Goal: Information Seeking & Learning: Compare options

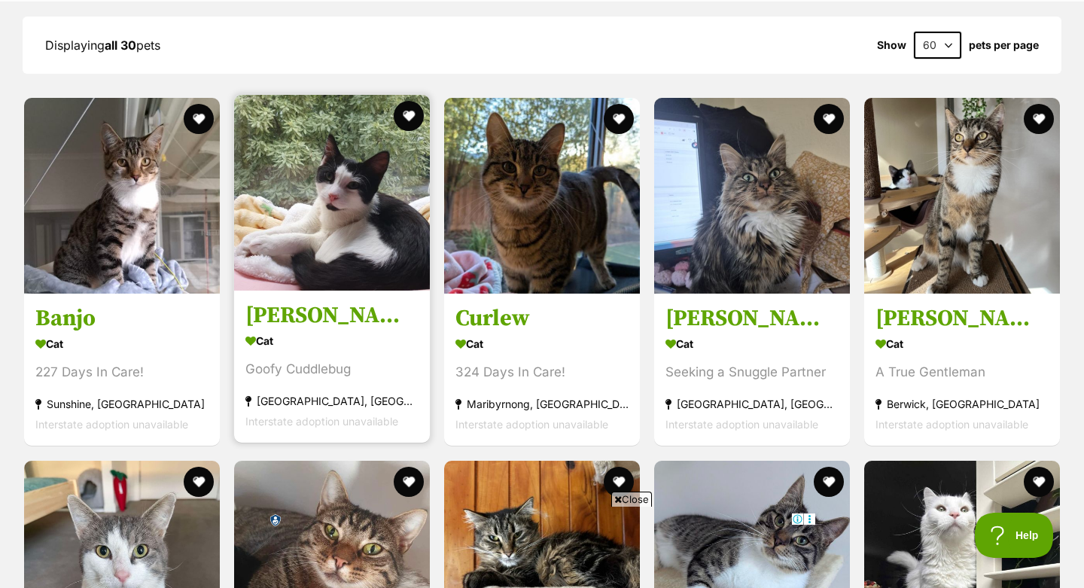
scroll to position [1628, 0]
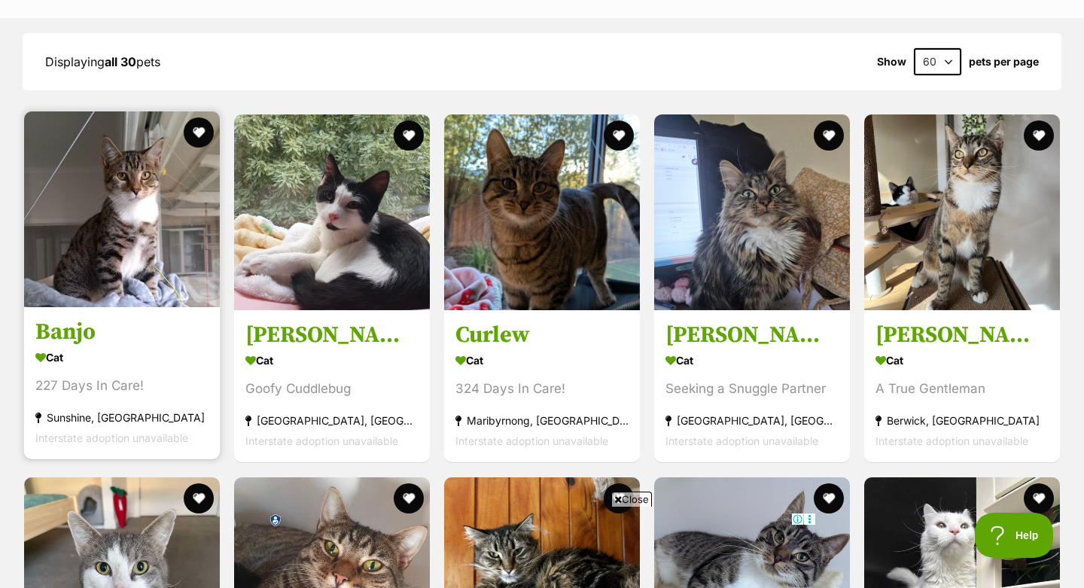
click at [70, 318] on h3 "Banjo" at bounding box center [121, 332] width 173 height 29
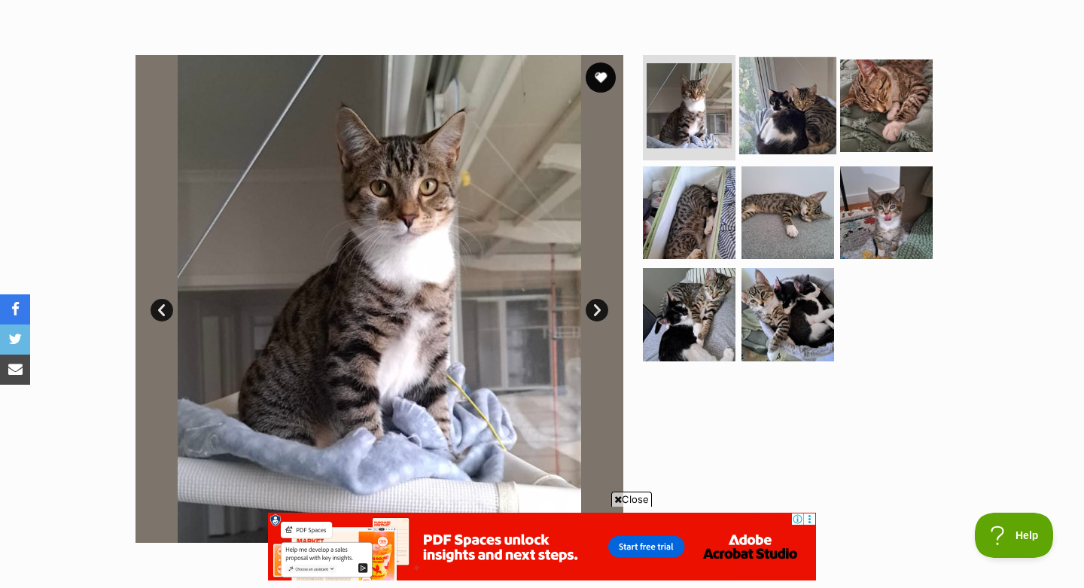
click at [794, 104] on img at bounding box center [787, 105] width 97 height 97
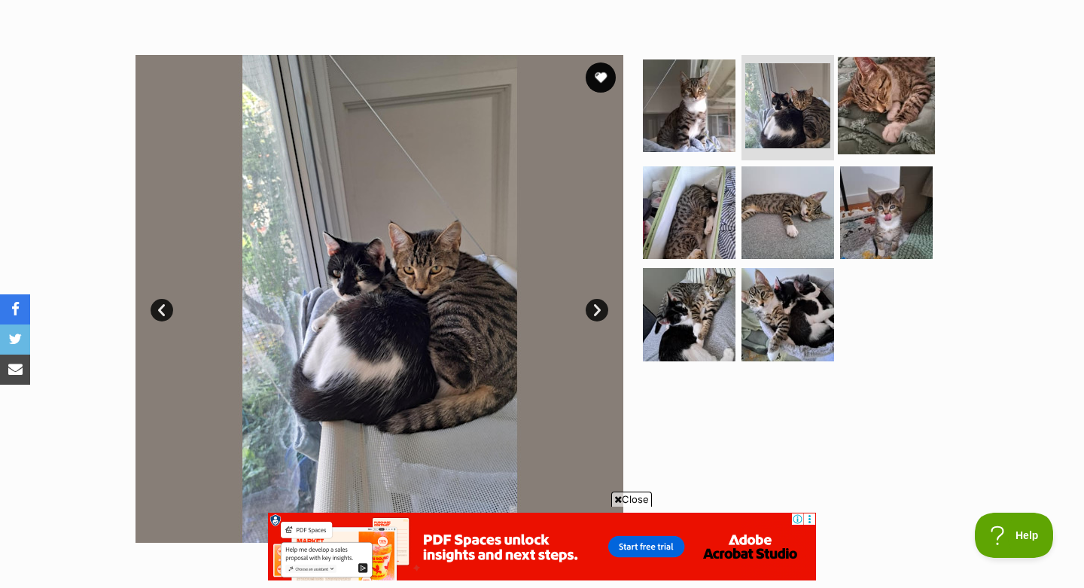
click at [883, 106] on img at bounding box center [886, 105] width 97 height 97
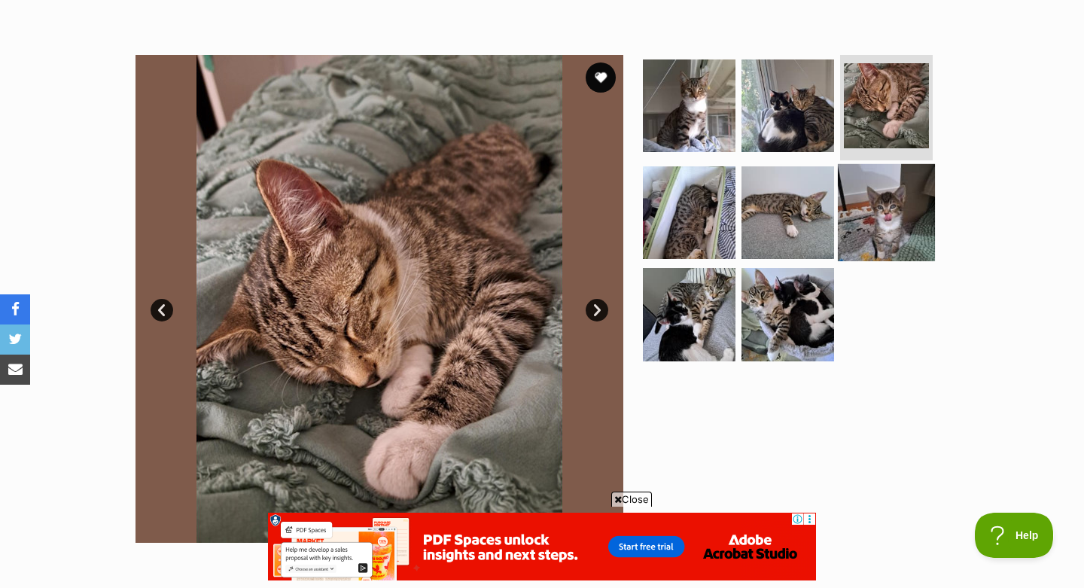
click at [873, 190] on img at bounding box center [886, 211] width 97 height 97
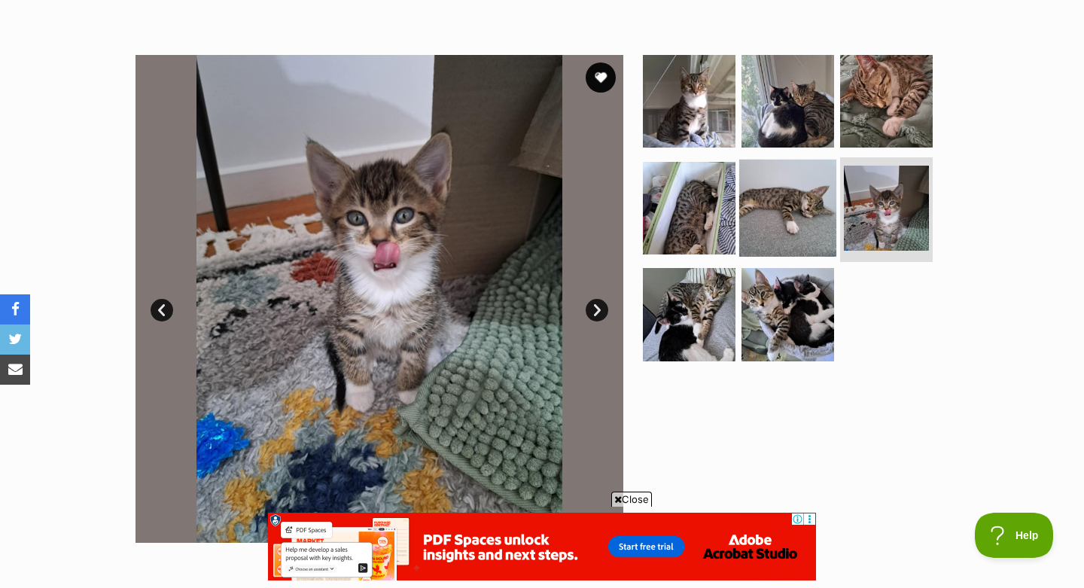
click at [778, 213] on img at bounding box center [787, 207] width 97 height 97
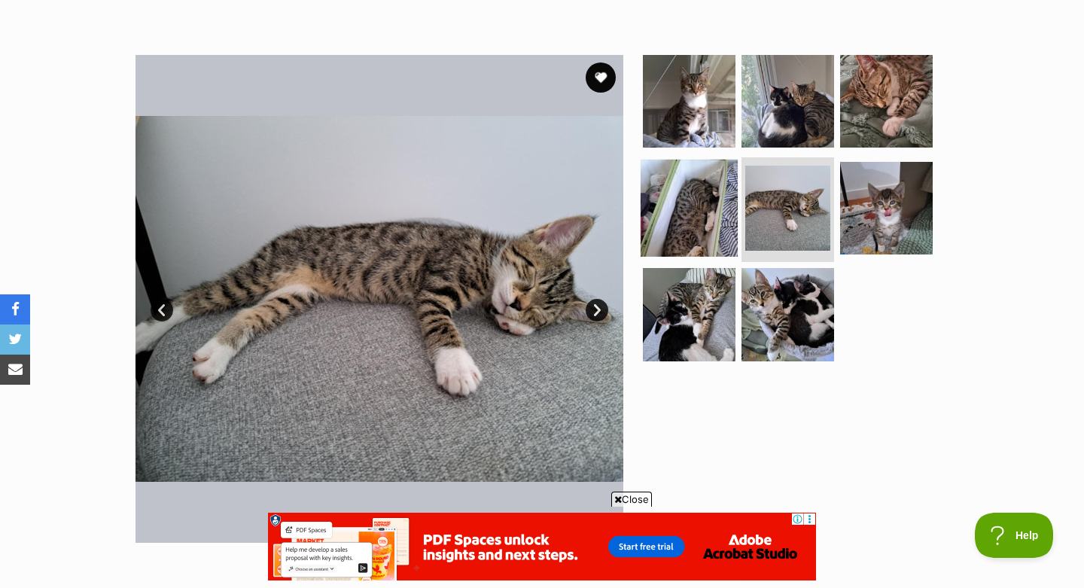
click at [709, 209] on img at bounding box center [689, 207] width 97 height 97
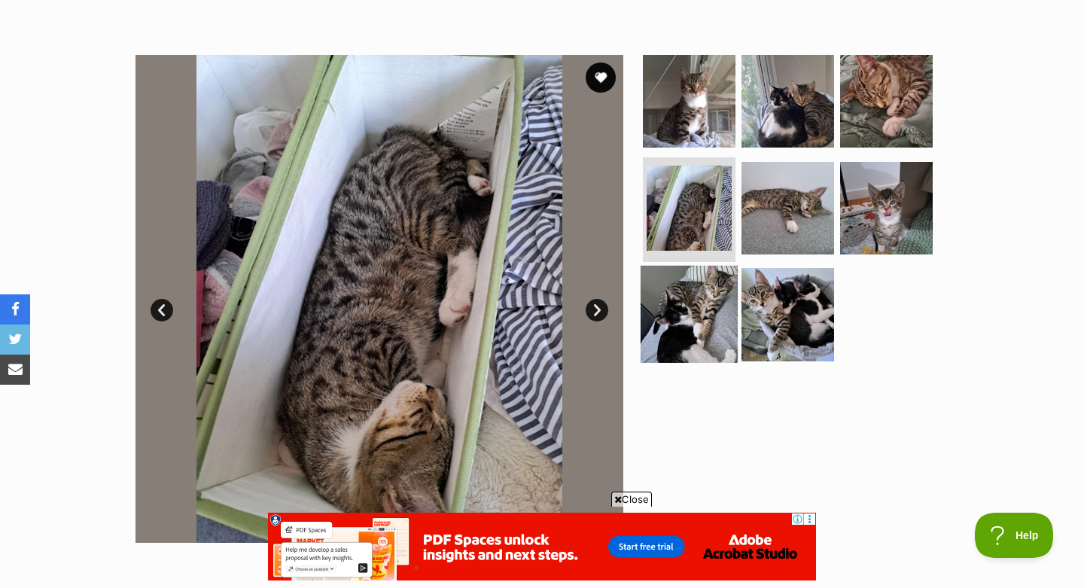
click at [693, 322] on img at bounding box center [689, 314] width 97 height 97
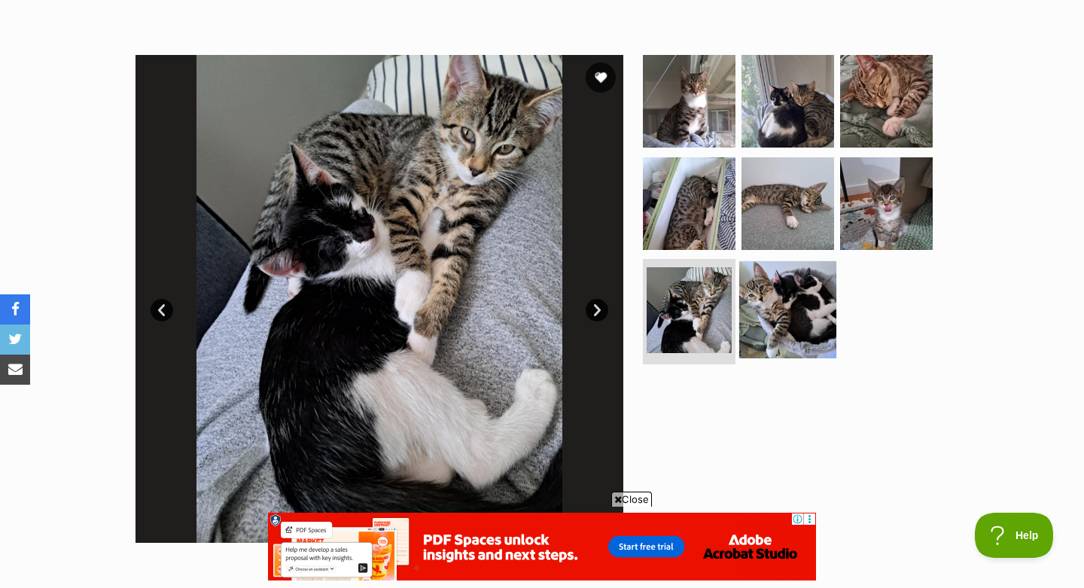
click at [781, 311] on img at bounding box center [787, 309] width 97 height 97
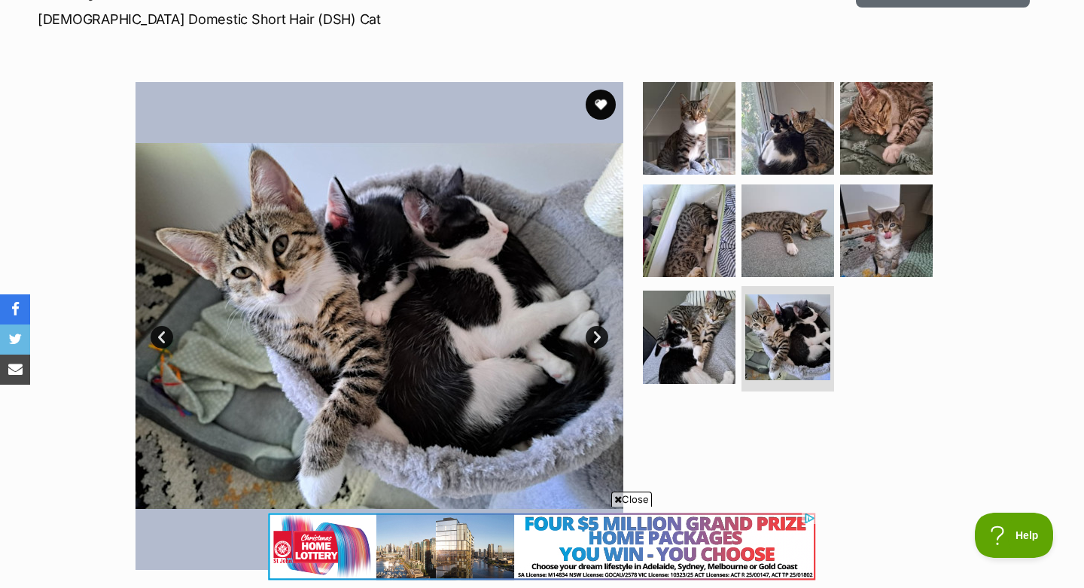
scroll to position [226, 0]
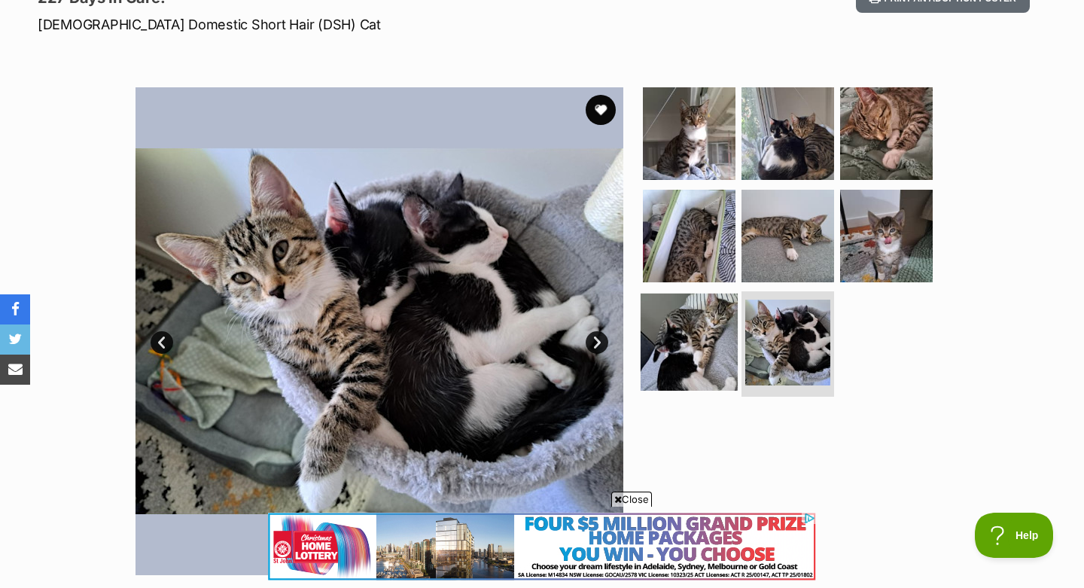
click at [696, 343] on img at bounding box center [689, 342] width 97 height 97
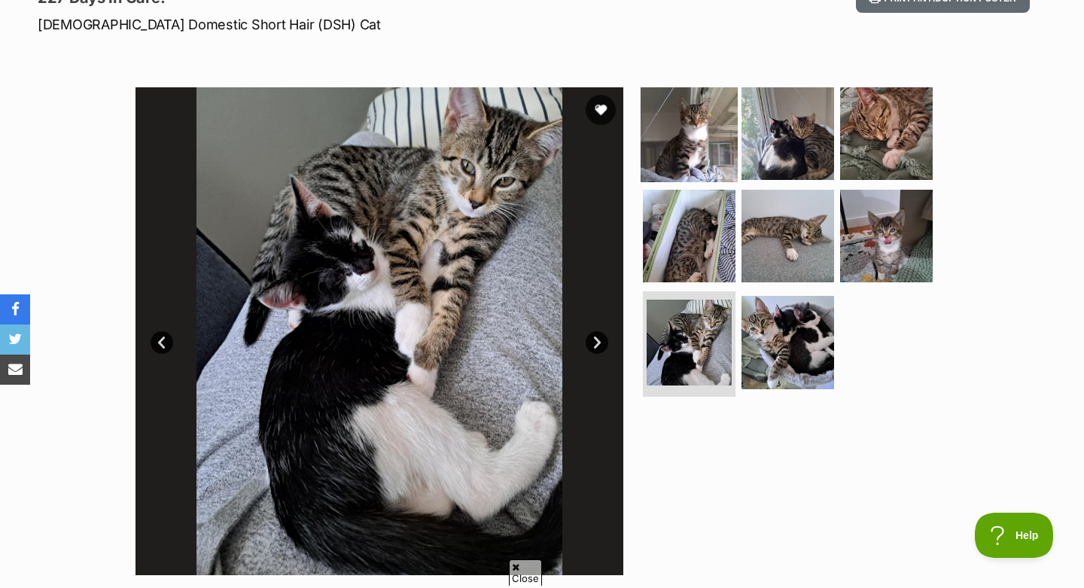
click at [708, 133] on img at bounding box center [689, 133] width 97 height 97
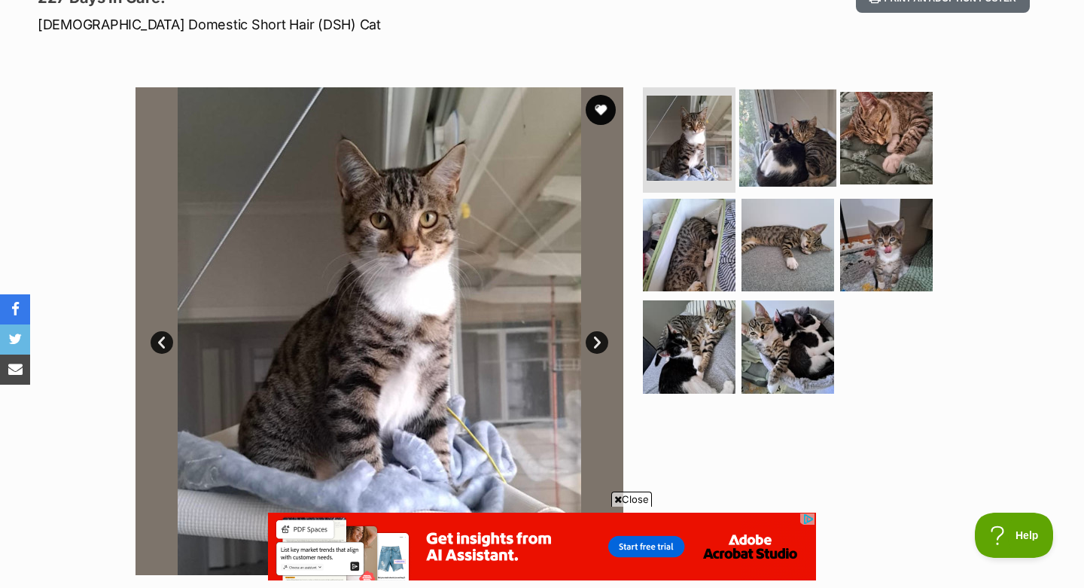
click at [787, 142] on img at bounding box center [787, 138] width 97 height 97
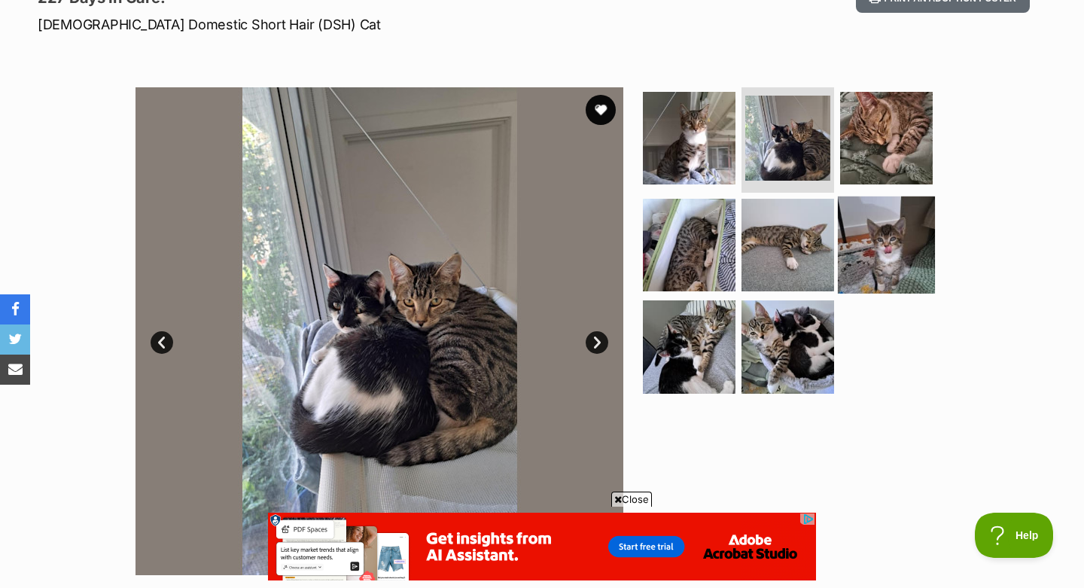
click at [904, 224] on img at bounding box center [886, 244] width 97 height 97
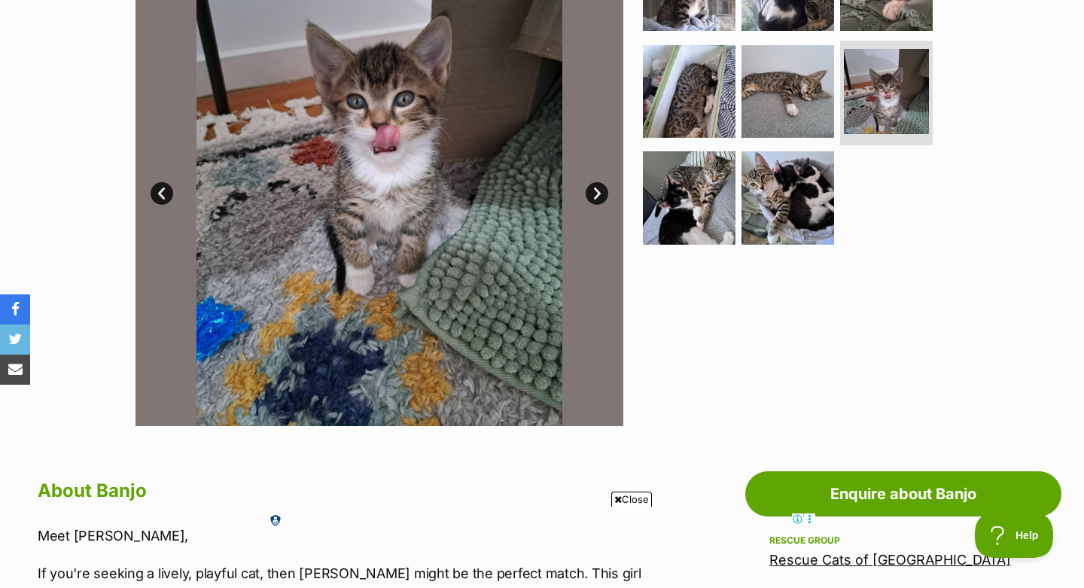
scroll to position [373, 0]
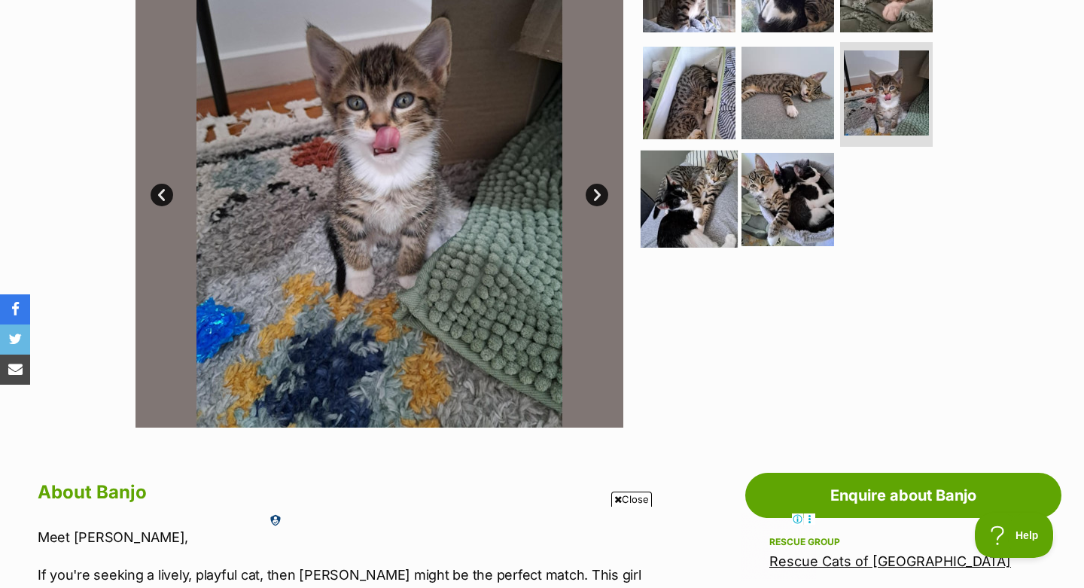
click at [702, 196] on img at bounding box center [689, 199] width 97 height 97
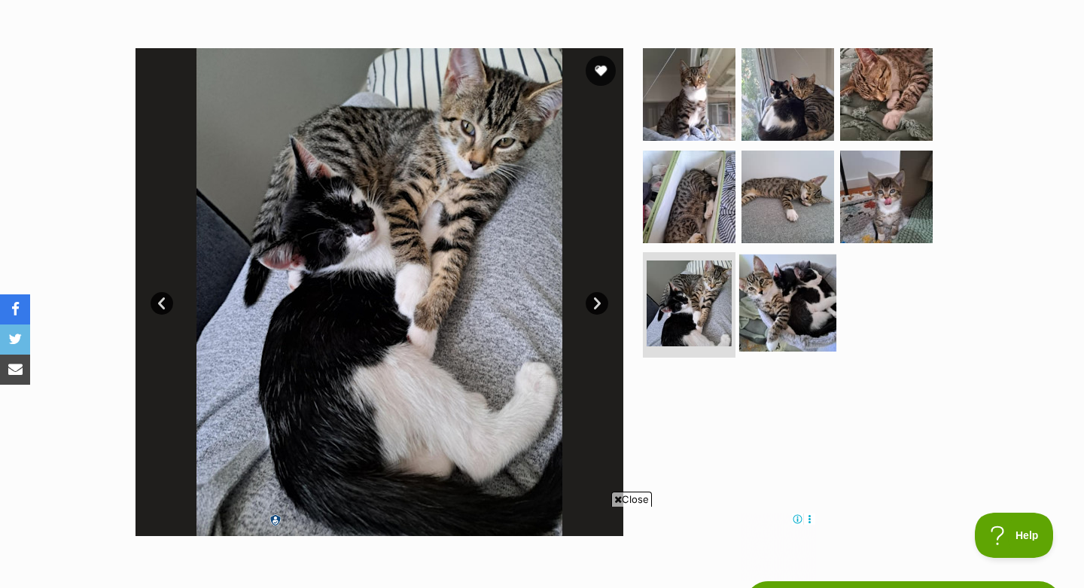
scroll to position [249, 0]
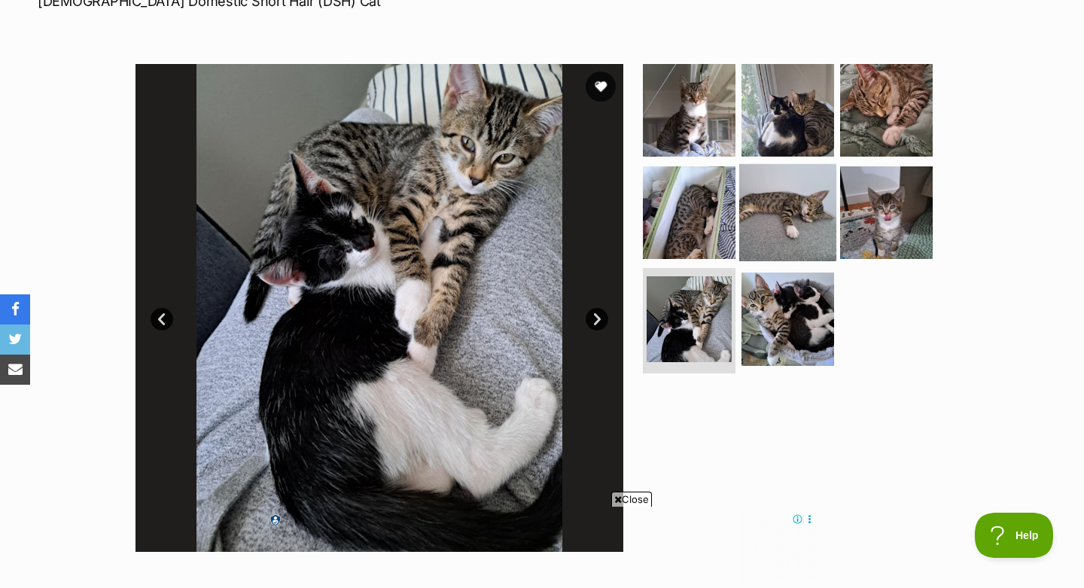
click at [790, 206] on img at bounding box center [787, 211] width 97 height 97
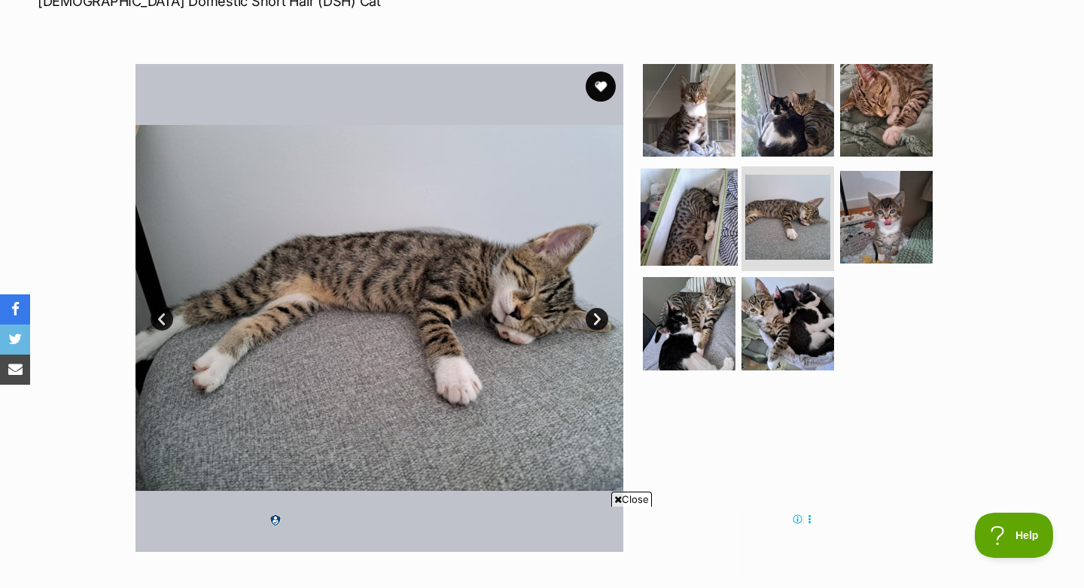
click at [708, 214] on img at bounding box center [689, 216] width 97 height 97
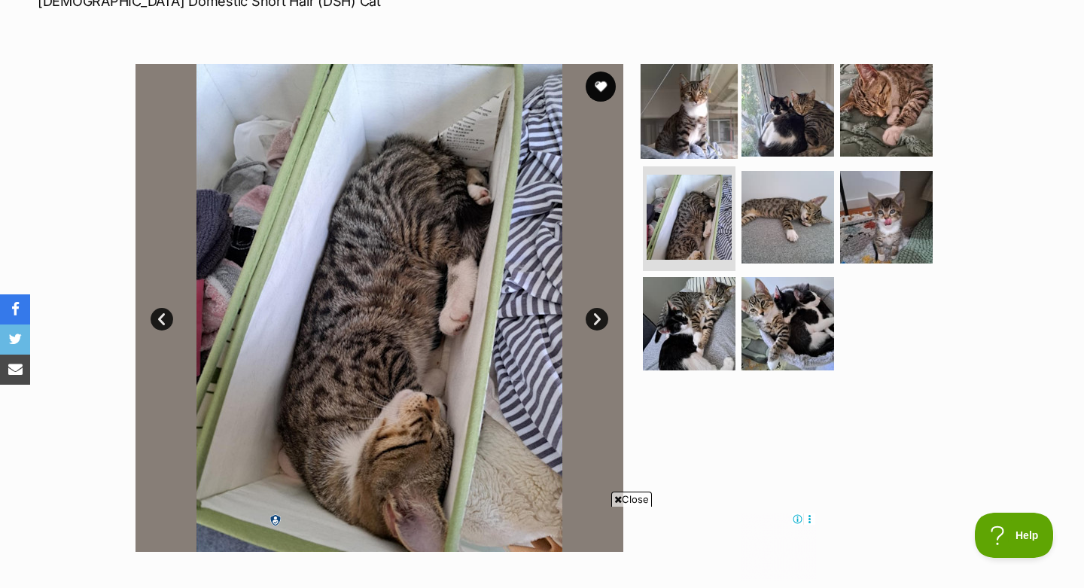
click at [711, 129] on img at bounding box center [689, 110] width 97 height 97
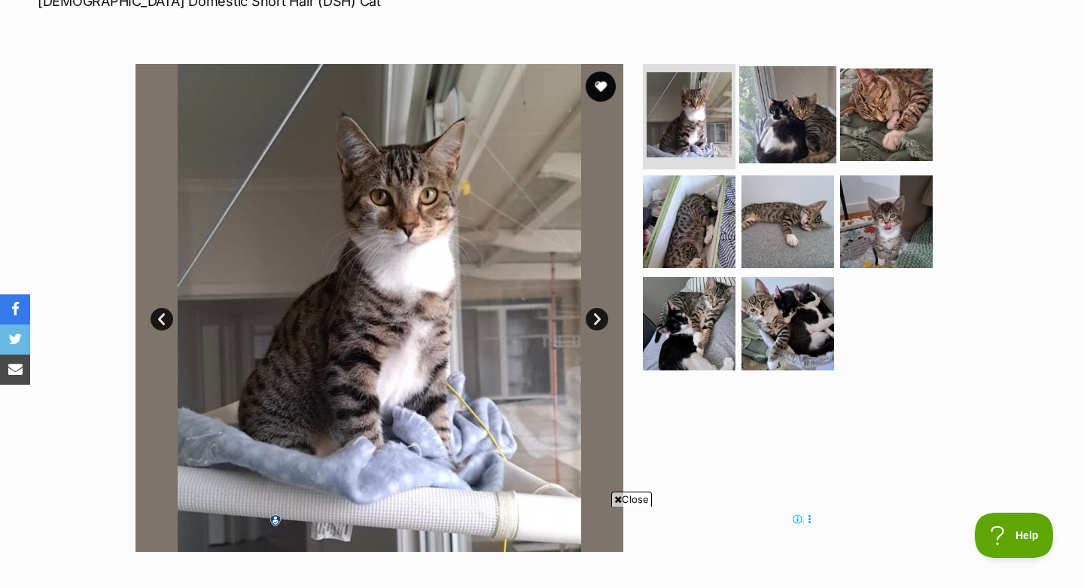
click at [797, 96] on img at bounding box center [787, 114] width 97 height 97
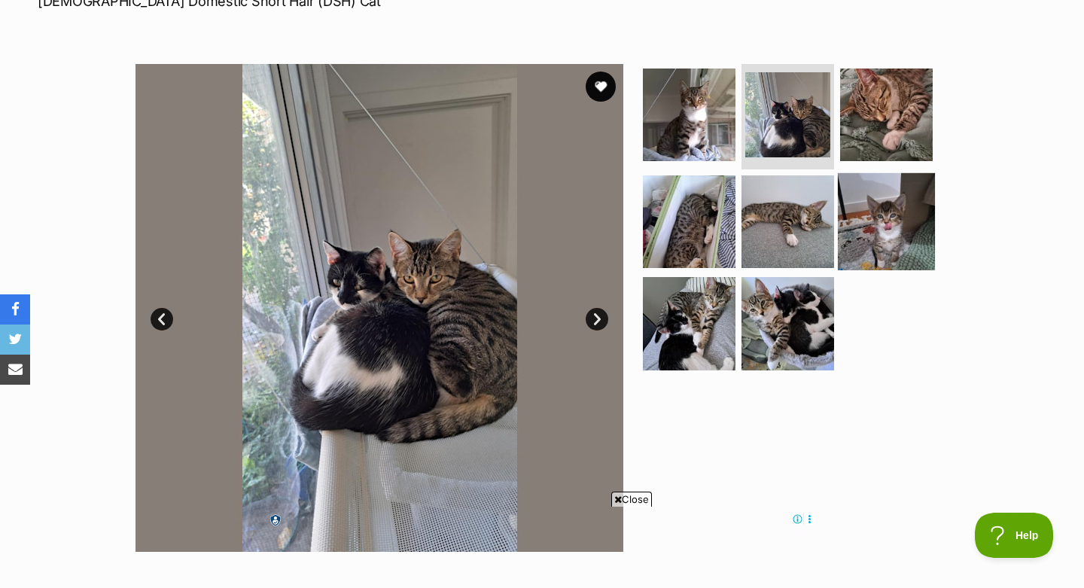
click at [870, 200] on img at bounding box center [886, 220] width 97 height 97
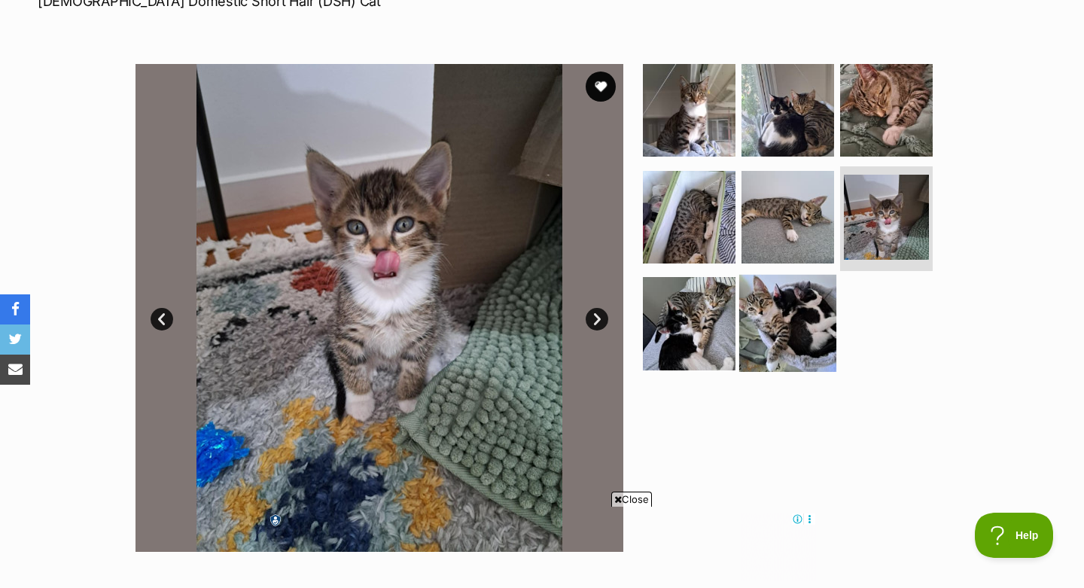
click at [763, 313] on img at bounding box center [787, 323] width 97 height 97
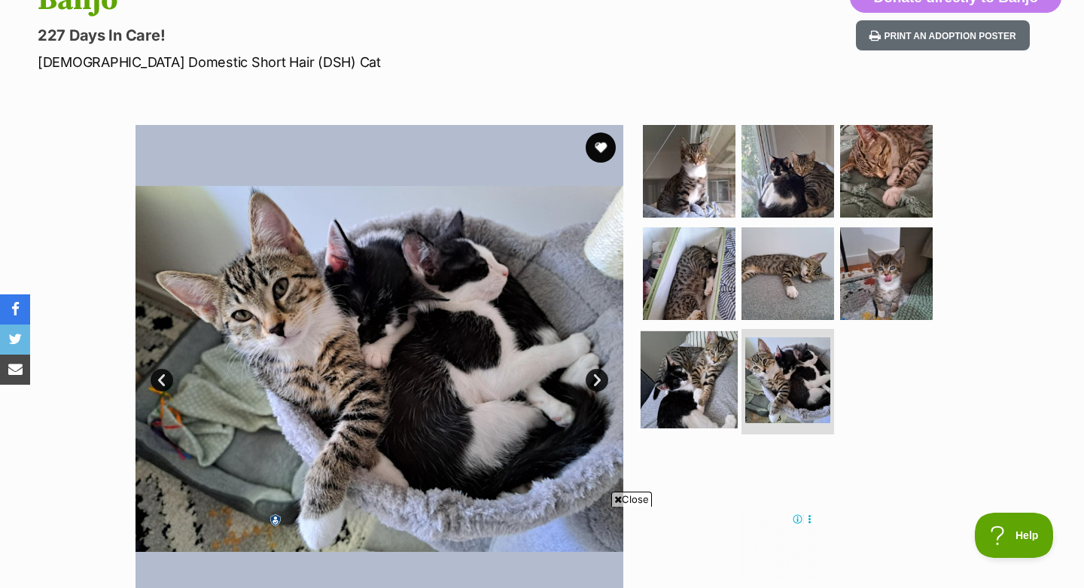
scroll to position [175, 0]
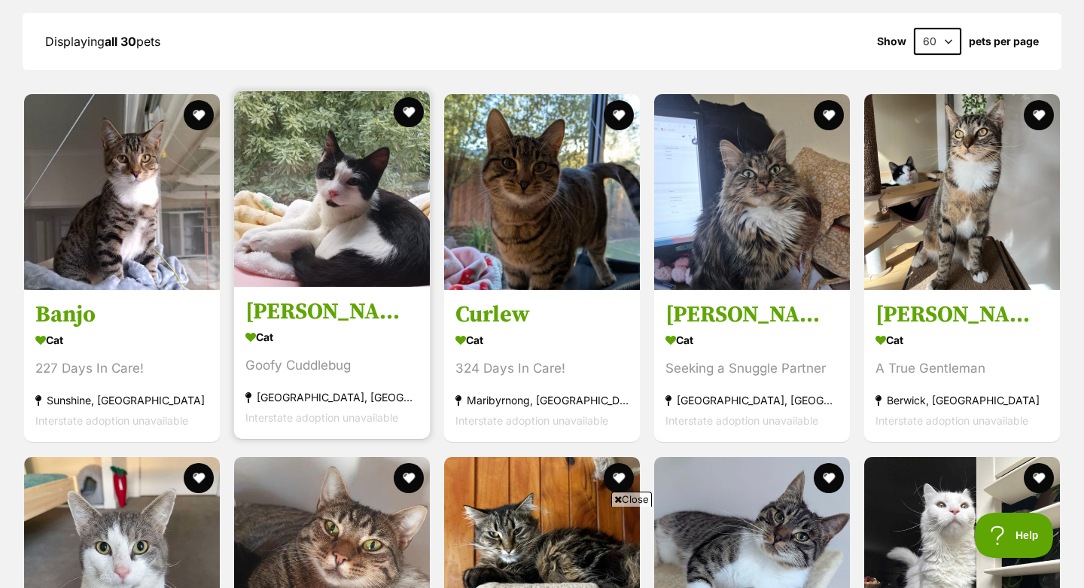
click at [370, 363] on section "Cat Goofy Cuddlebug Thornbury, VIC Interstate adoption unavailable" at bounding box center [331, 378] width 173 height 102
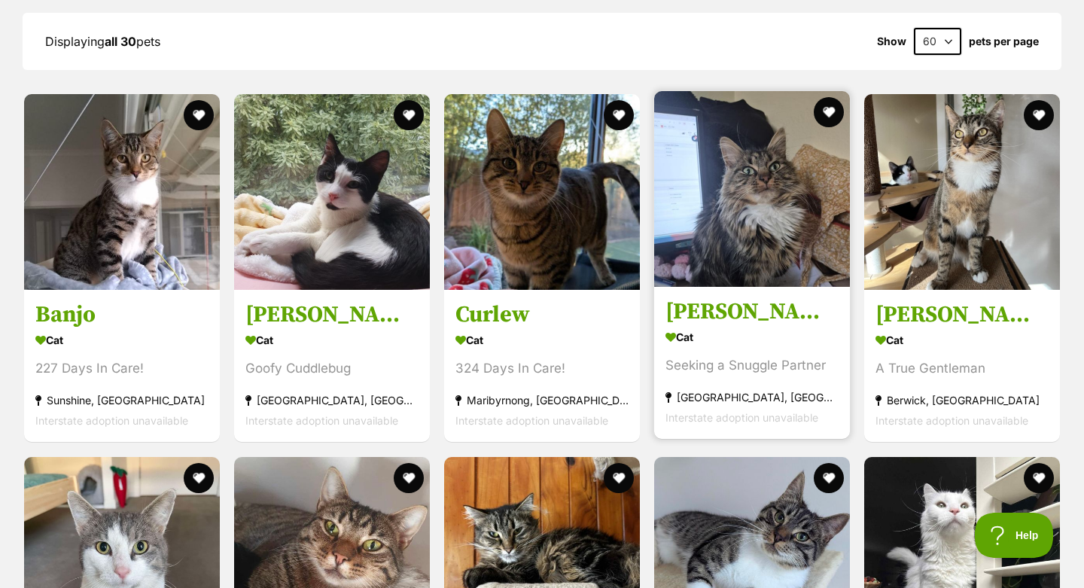
click at [720, 298] on h3 "[PERSON_NAME]" at bounding box center [752, 312] width 173 height 29
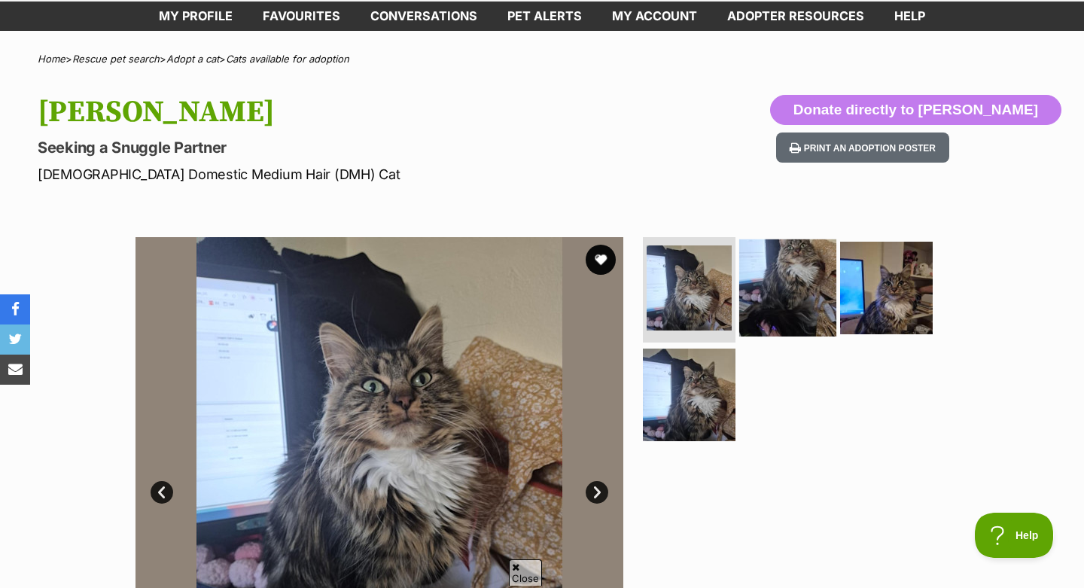
click at [782, 295] on img at bounding box center [787, 287] width 97 height 97
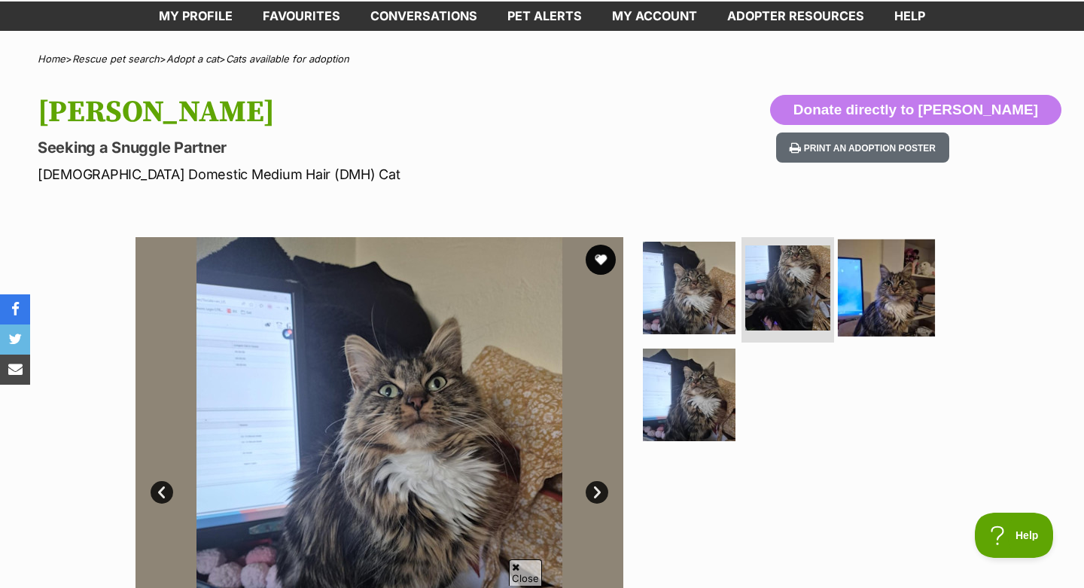
click at [882, 311] on img at bounding box center [886, 287] width 97 height 97
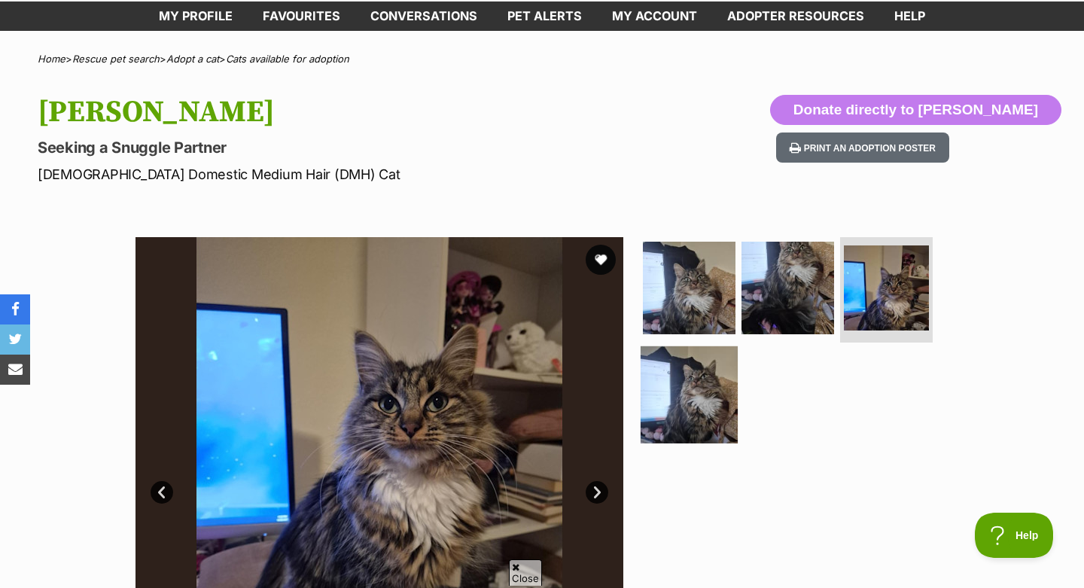
click at [708, 383] on img at bounding box center [689, 394] width 97 height 97
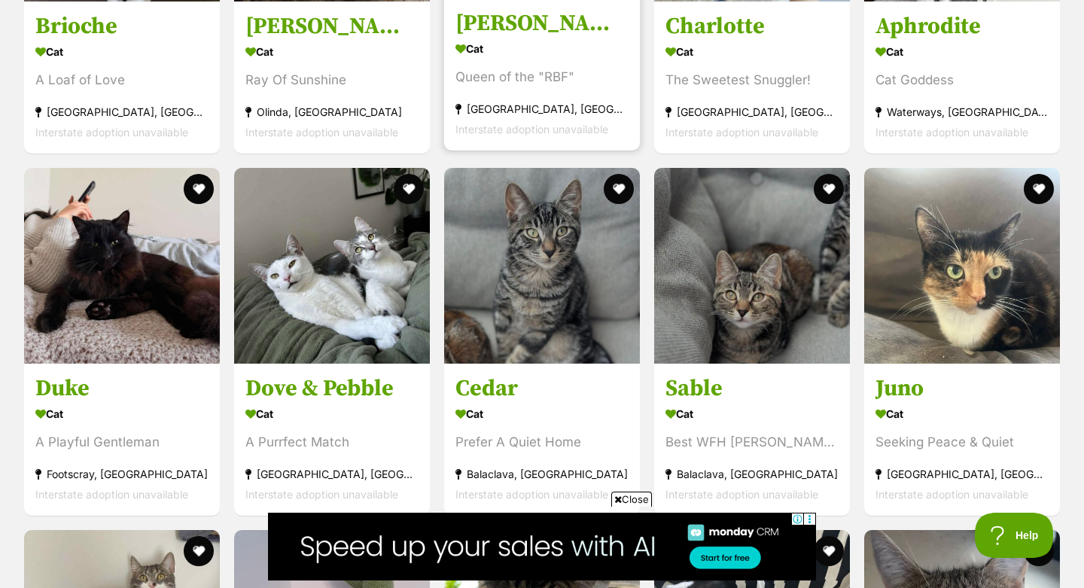
scroll to position [2356, 0]
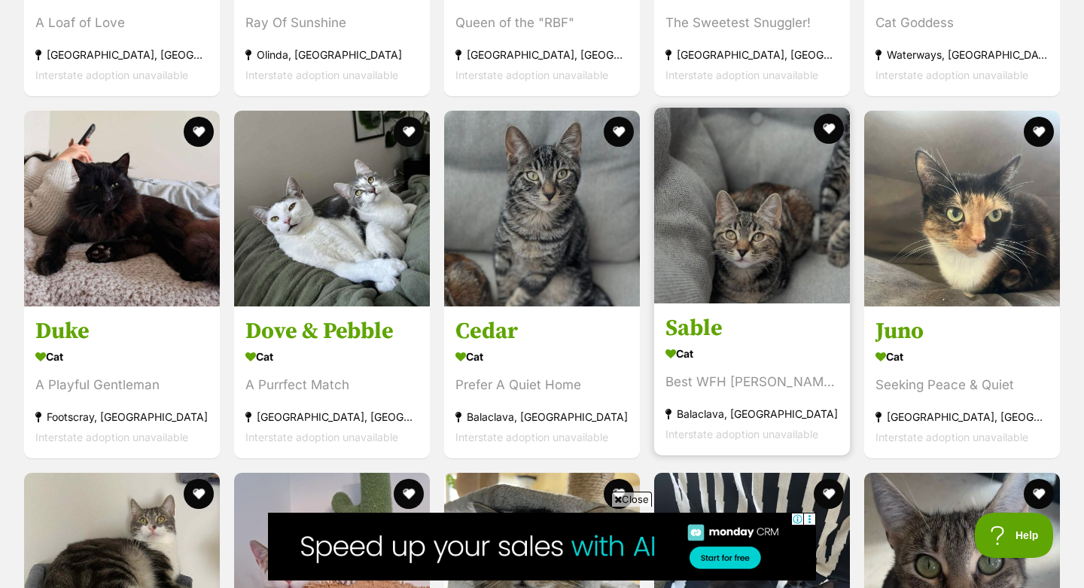
click at [710, 314] on h3 "Sable" at bounding box center [752, 328] width 173 height 29
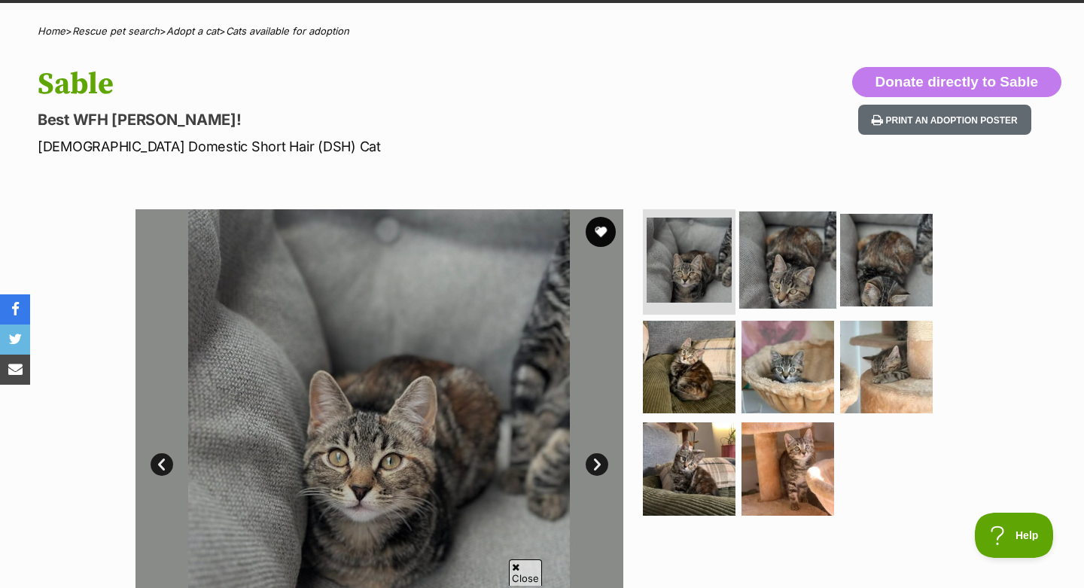
scroll to position [122, 0]
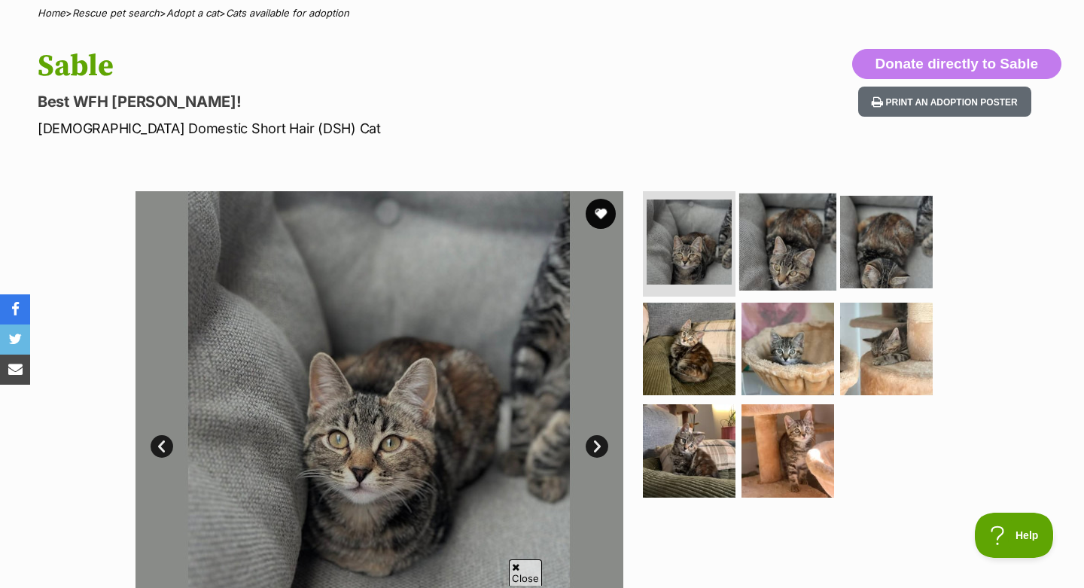
click at [772, 260] on img at bounding box center [787, 241] width 97 height 97
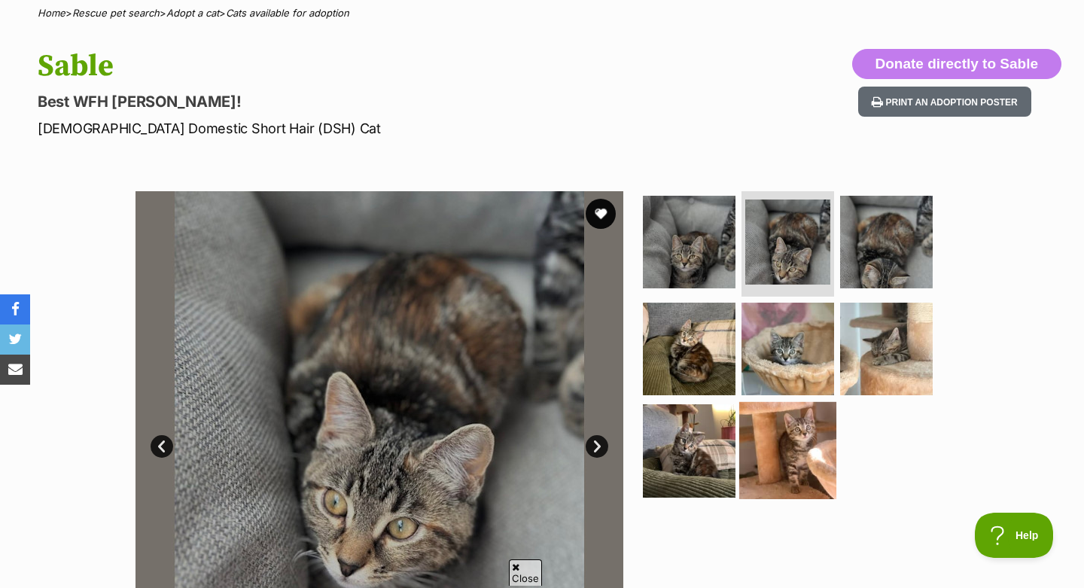
click at [788, 437] on img at bounding box center [787, 450] width 97 height 97
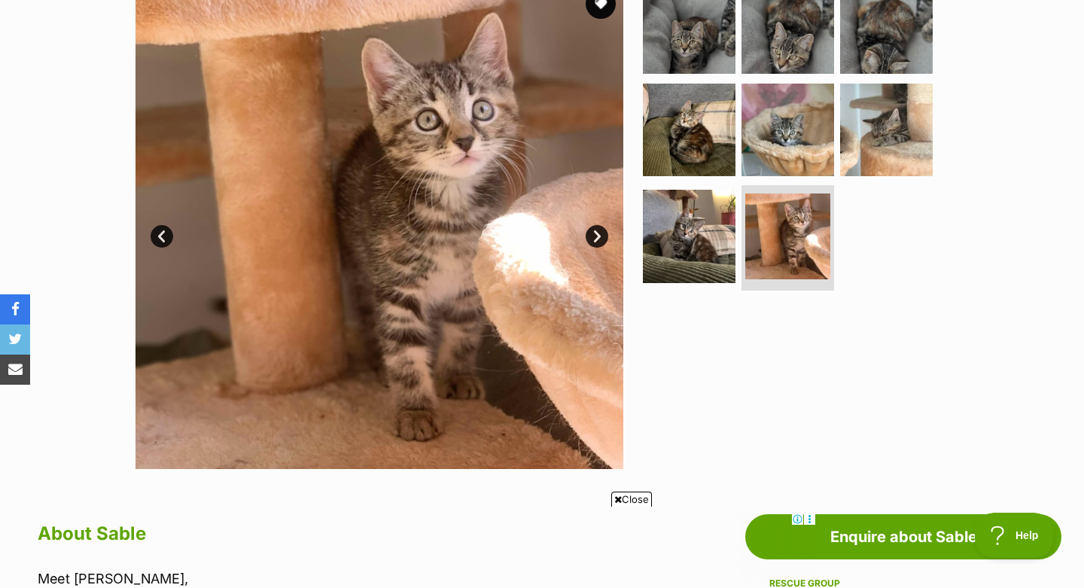
scroll to position [243, 0]
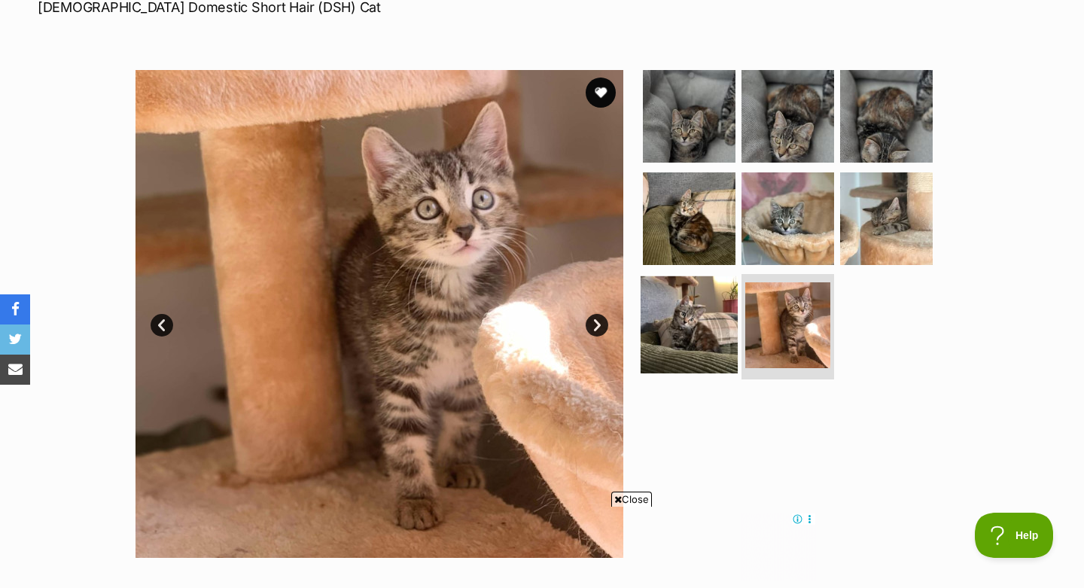
click at [705, 343] on img at bounding box center [689, 324] width 97 height 97
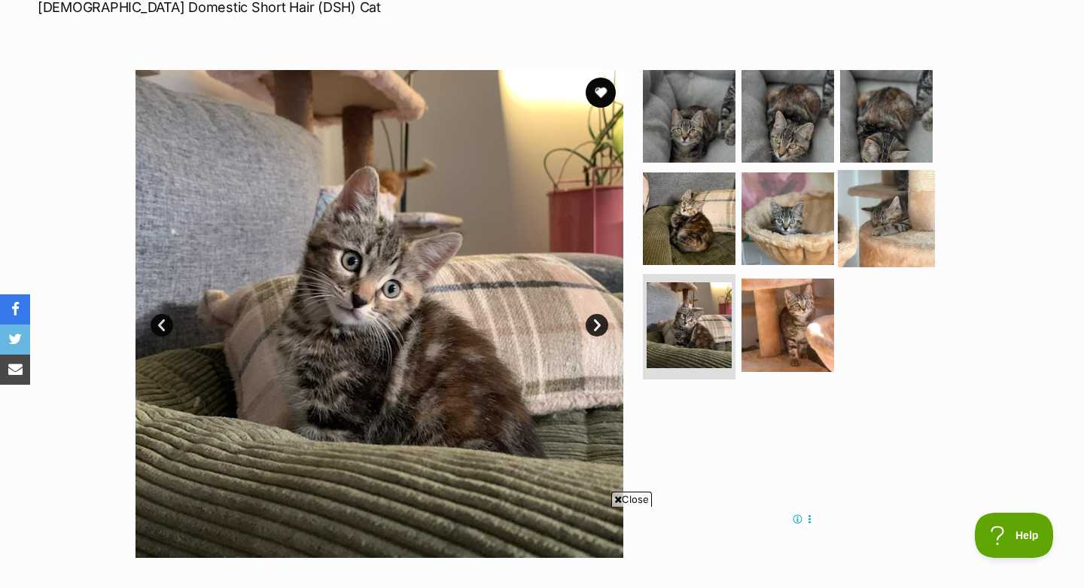
click at [886, 221] on img at bounding box center [886, 217] width 97 height 97
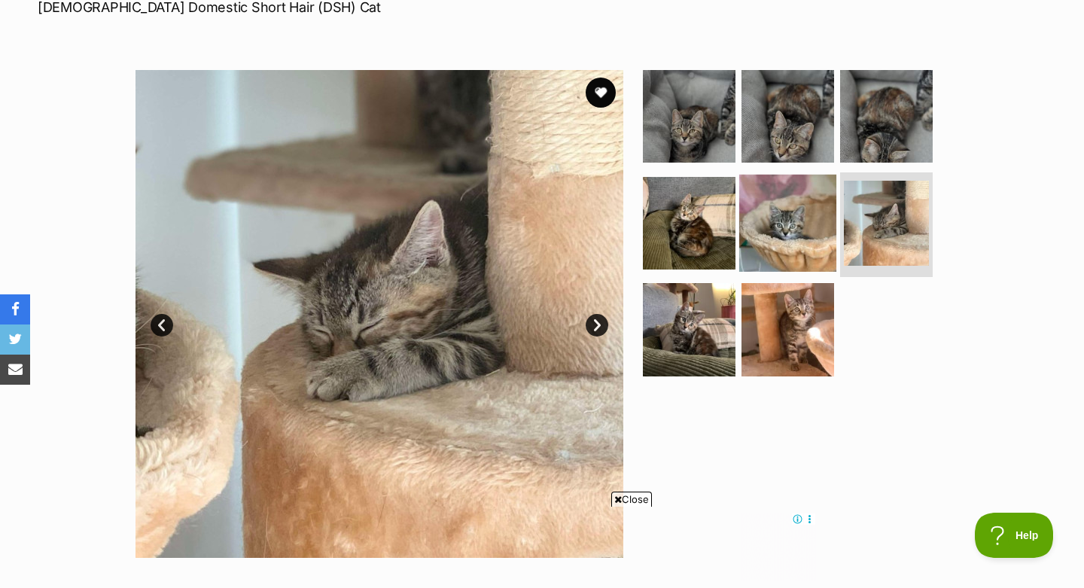
click at [796, 223] on img at bounding box center [787, 222] width 97 height 97
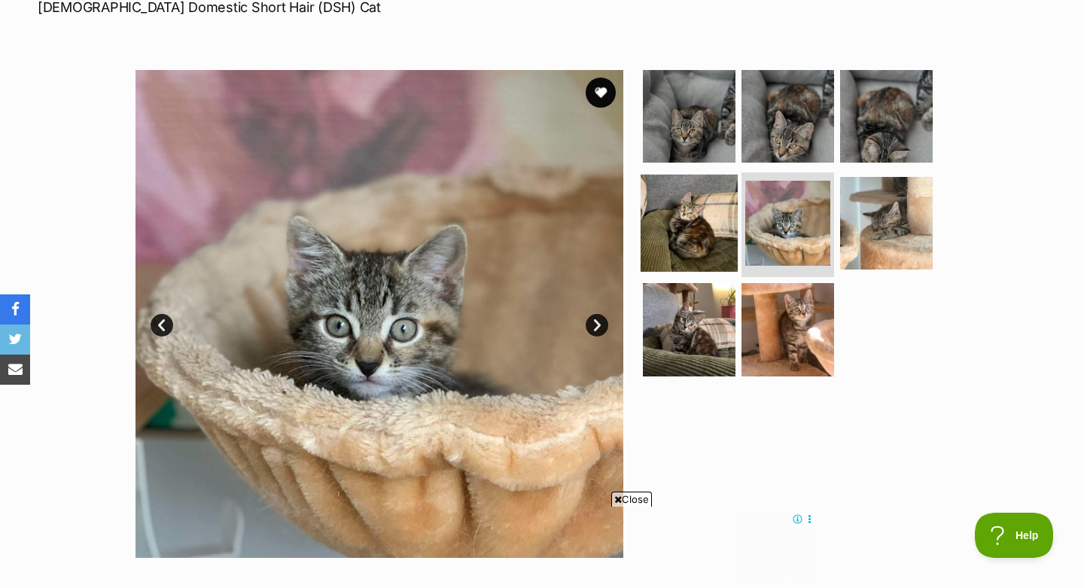
click at [688, 243] on img at bounding box center [689, 222] width 97 height 97
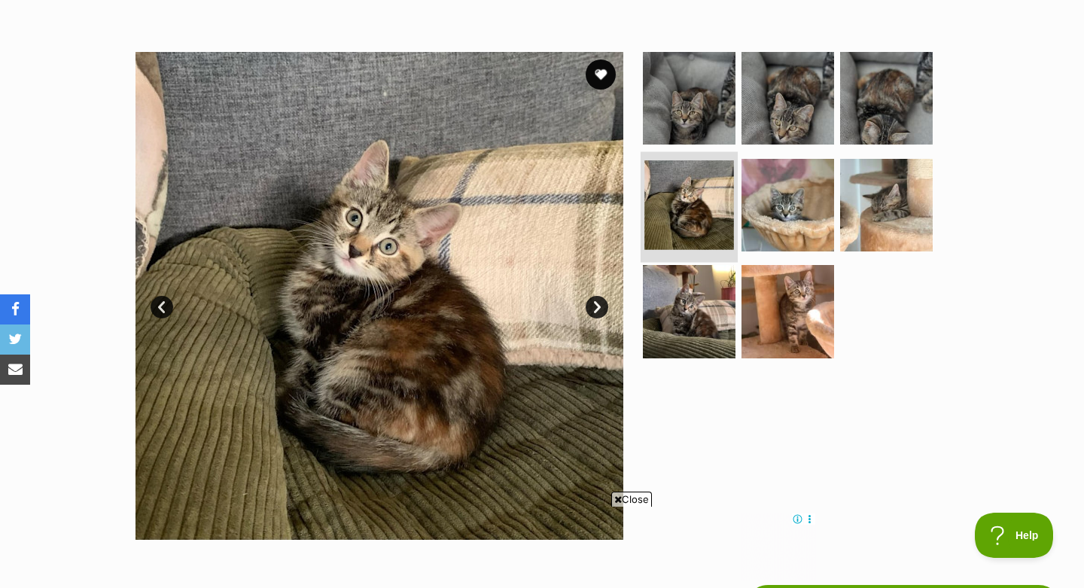
scroll to position [264, 0]
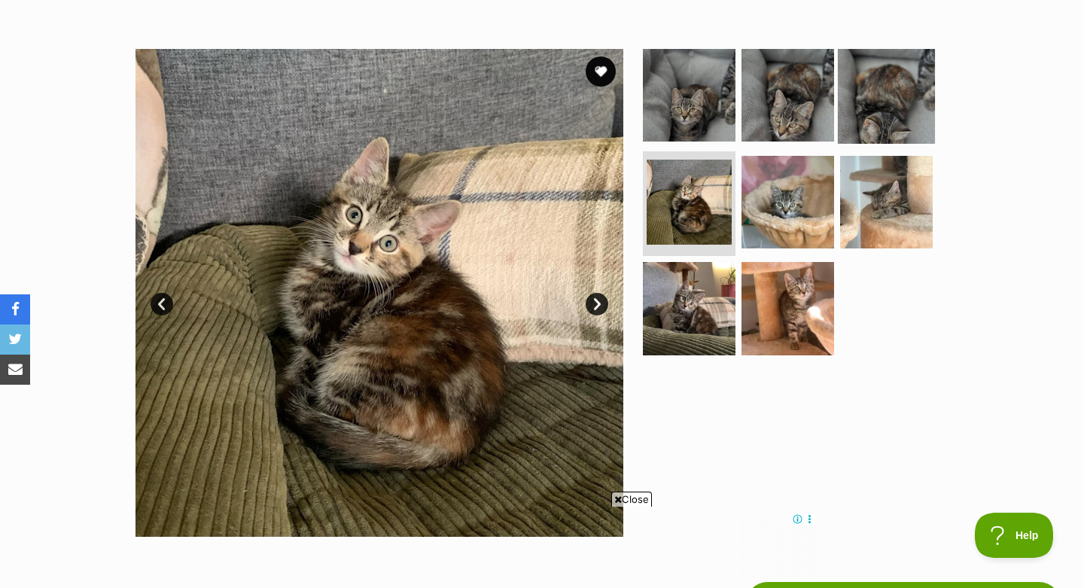
click at [870, 109] on img at bounding box center [886, 95] width 97 height 97
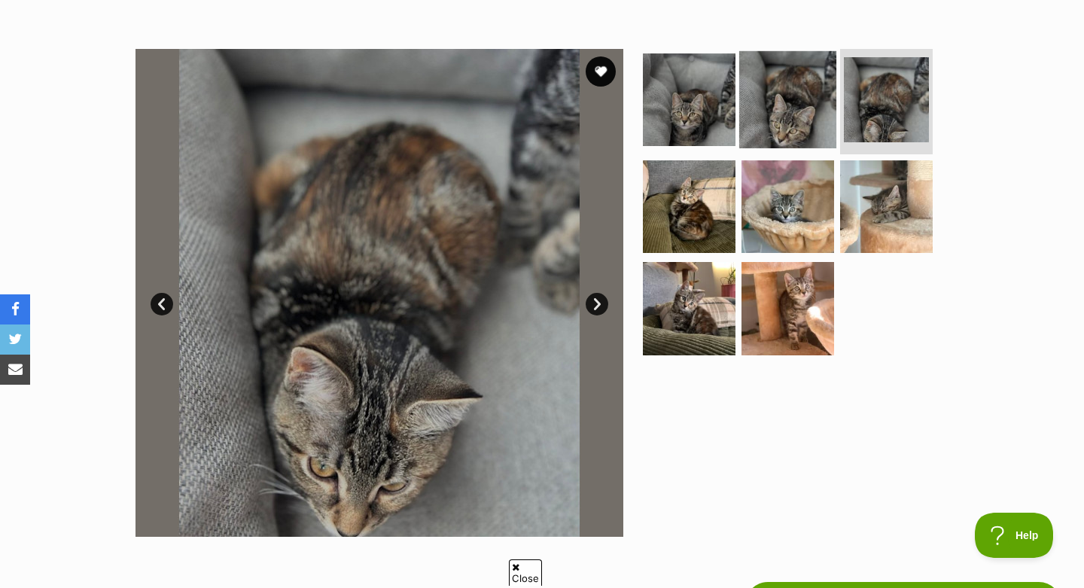
click at [797, 115] on img at bounding box center [787, 99] width 97 height 97
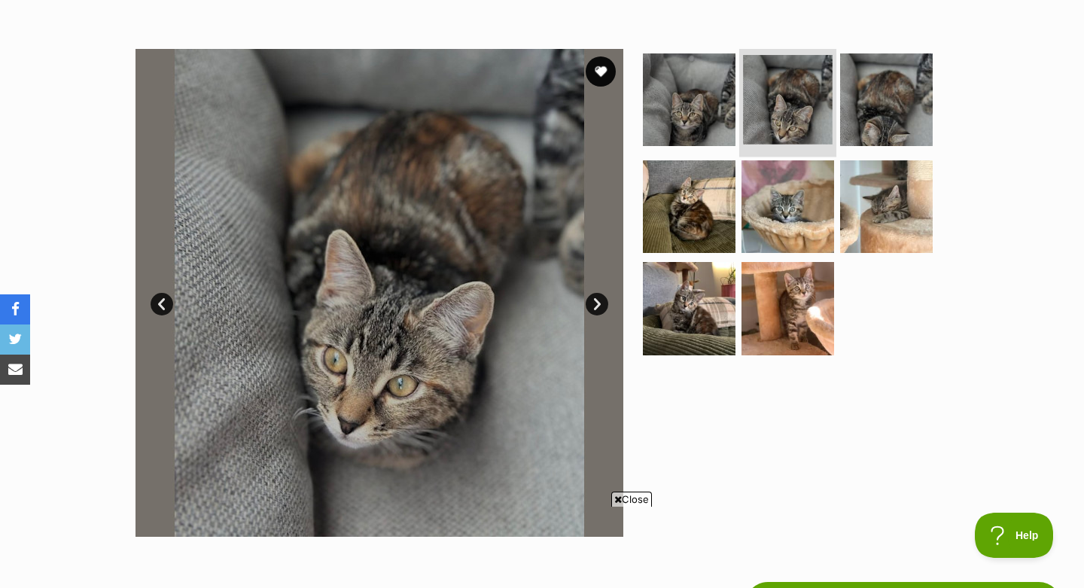
scroll to position [0, 0]
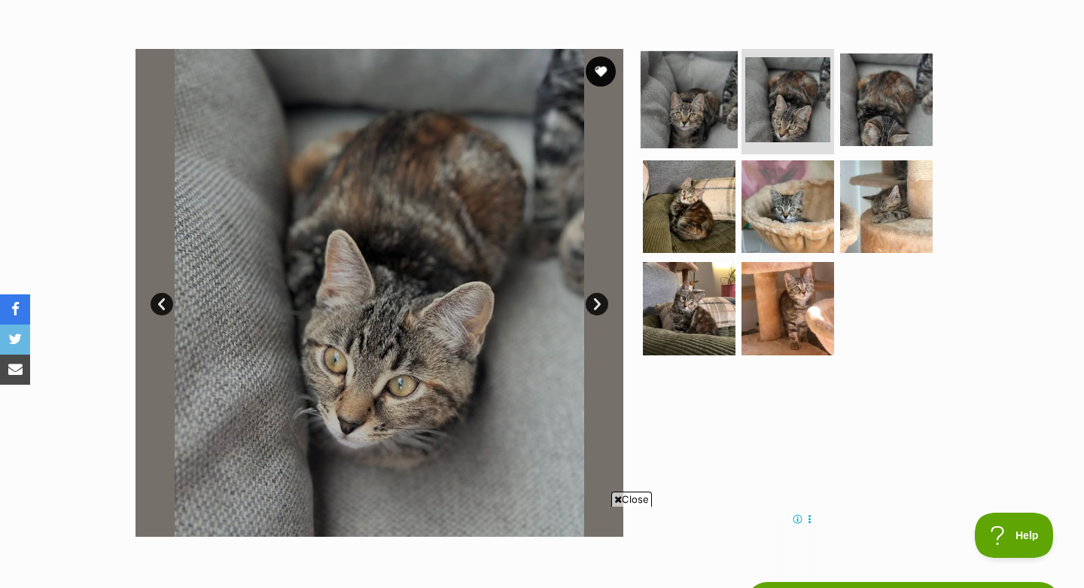
click at [715, 113] on img at bounding box center [689, 99] width 97 height 97
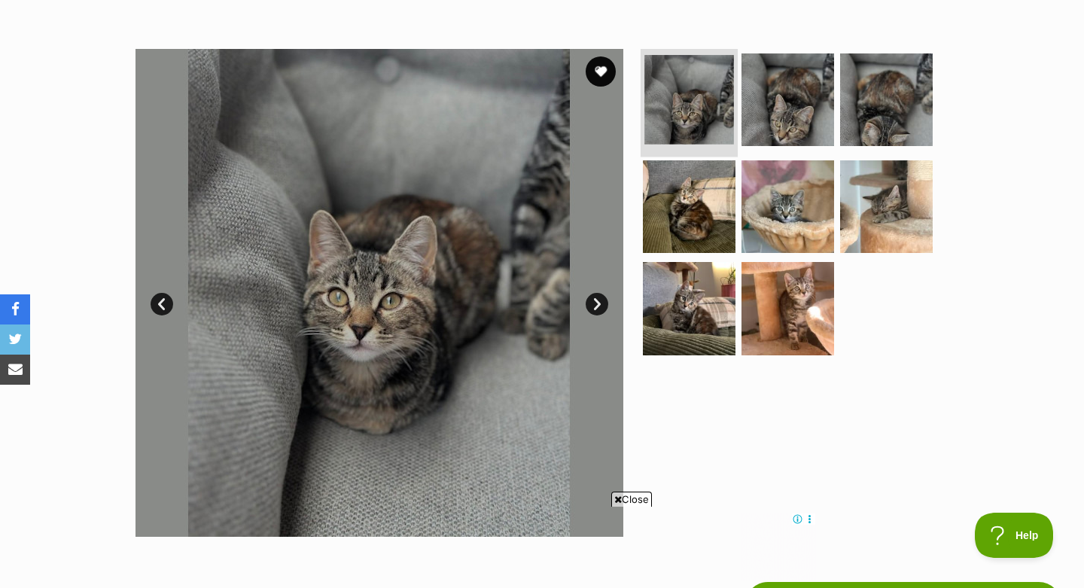
scroll to position [379, 0]
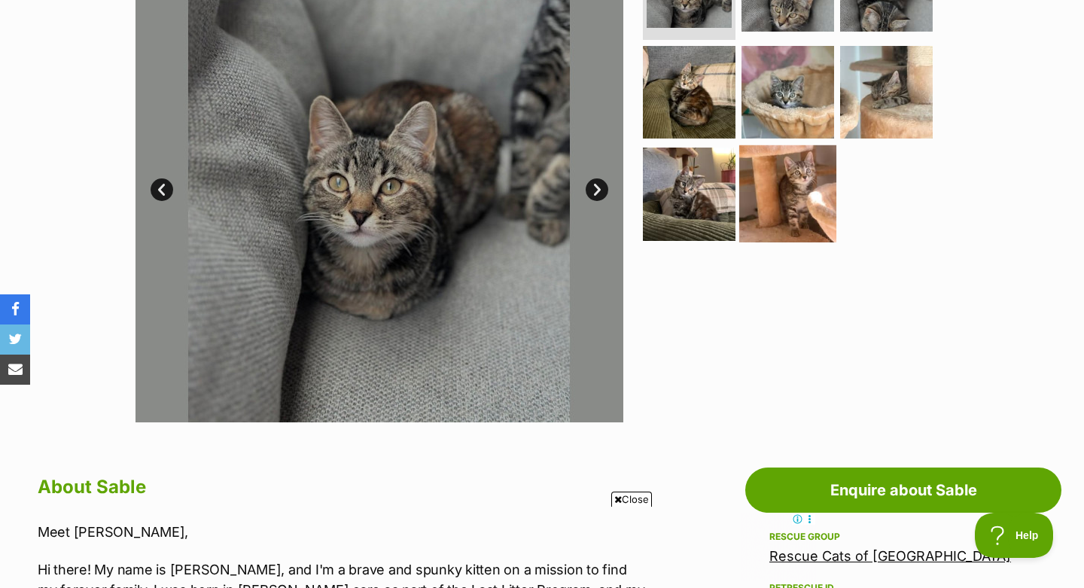
click at [777, 178] on img at bounding box center [787, 193] width 97 height 97
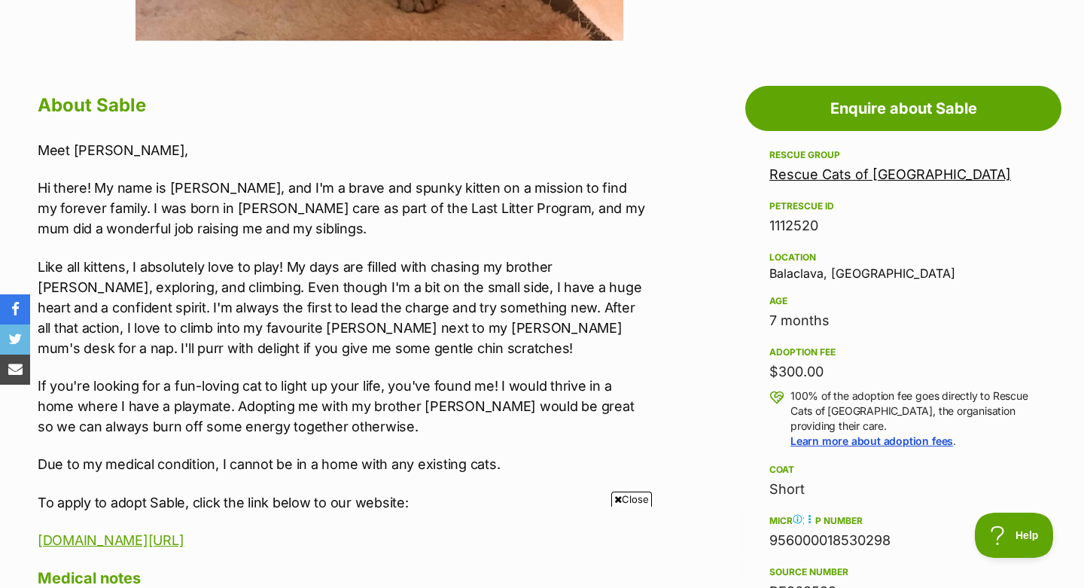
scroll to position [763, 0]
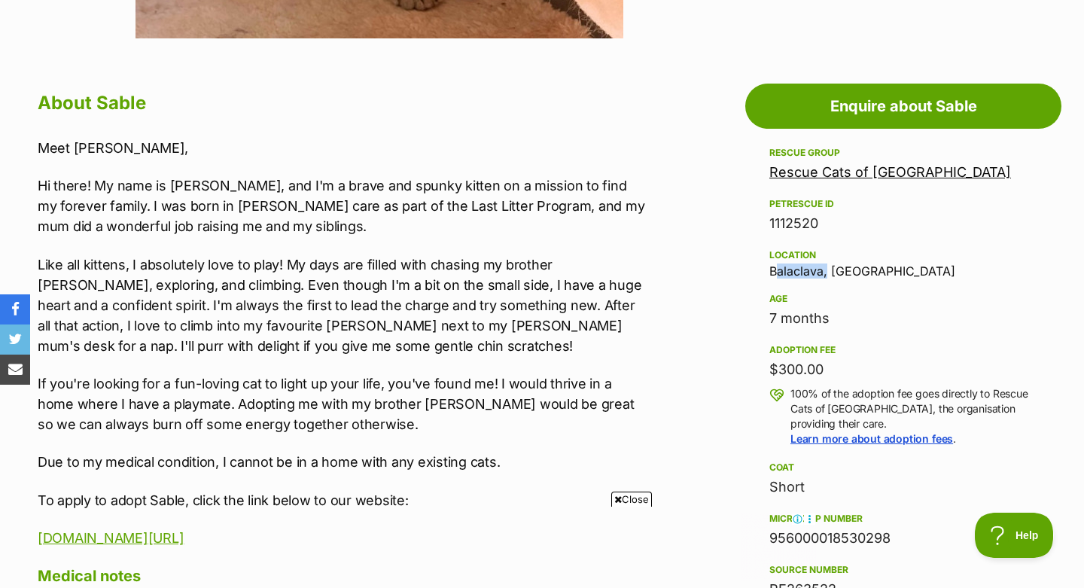
drag, startPoint x: 768, startPoint y: 273, endPoint x: 822, endPoint y: 275, distance: 54.2
click at [822, 275] on aside "Rescue group Rescue Cats of [GEOGRAPHIC_DATA] PetRescue ID 1112520 Location [GE…" at bounding box center [903, 473] width 316 height 658
copy div "Balaclava"
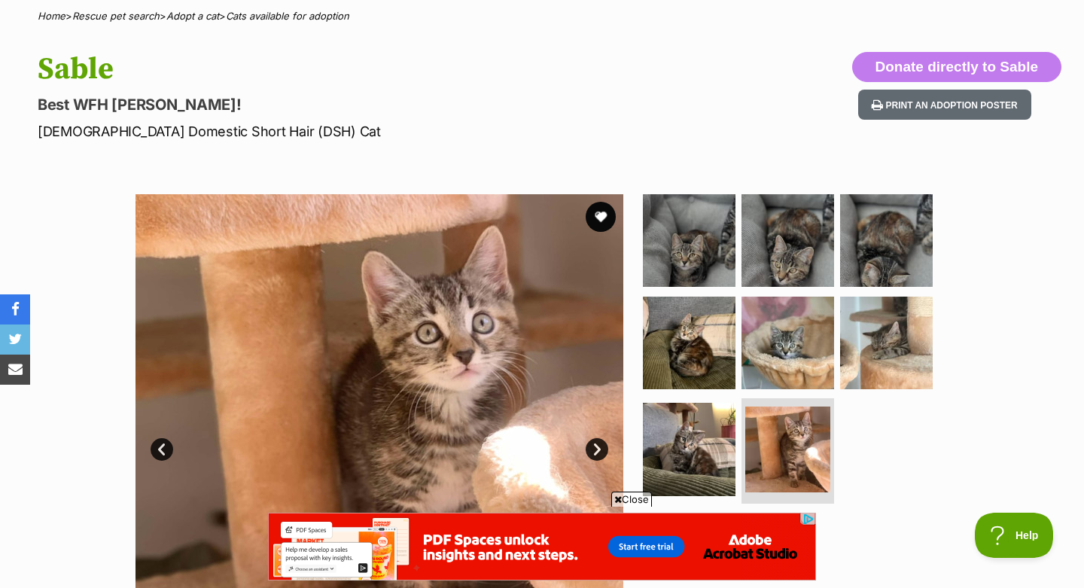
scroll to position [0, 0]
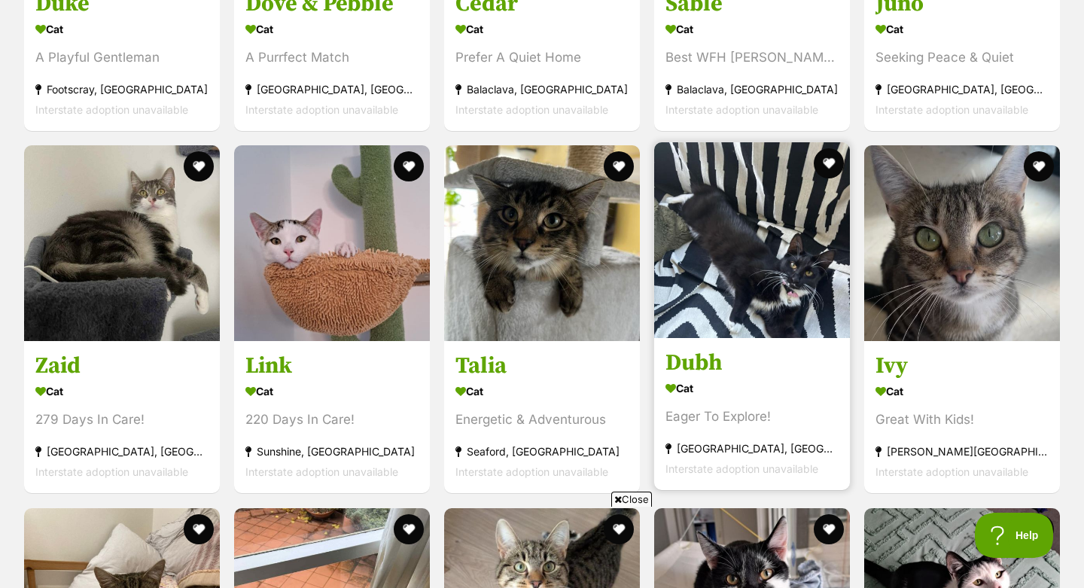
scroll to position [2713, 0]
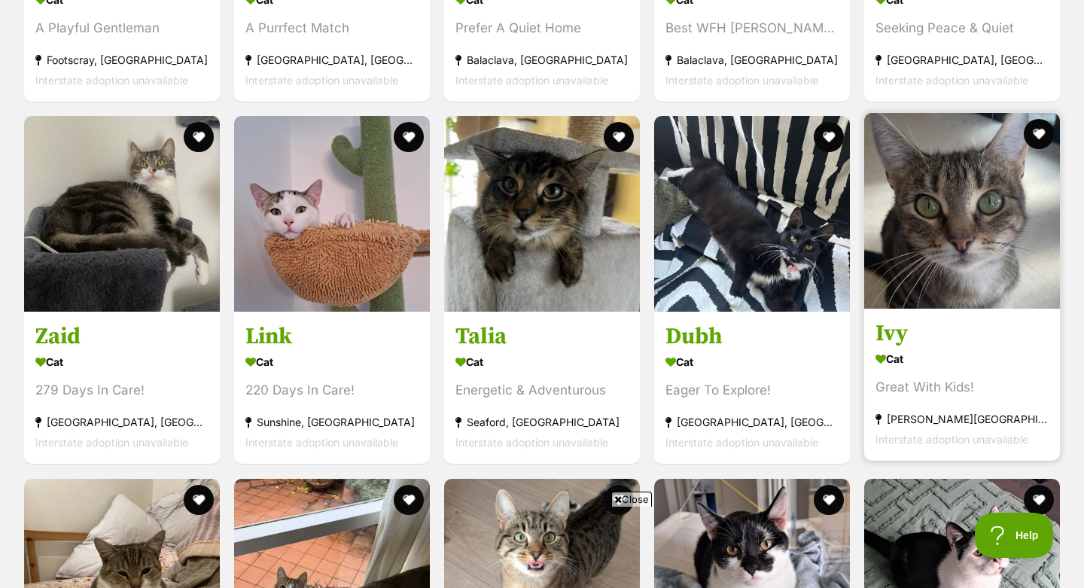
click at [919, 320] on h3 "Ivy" at bounding box center [962, 334] width 173 height 29
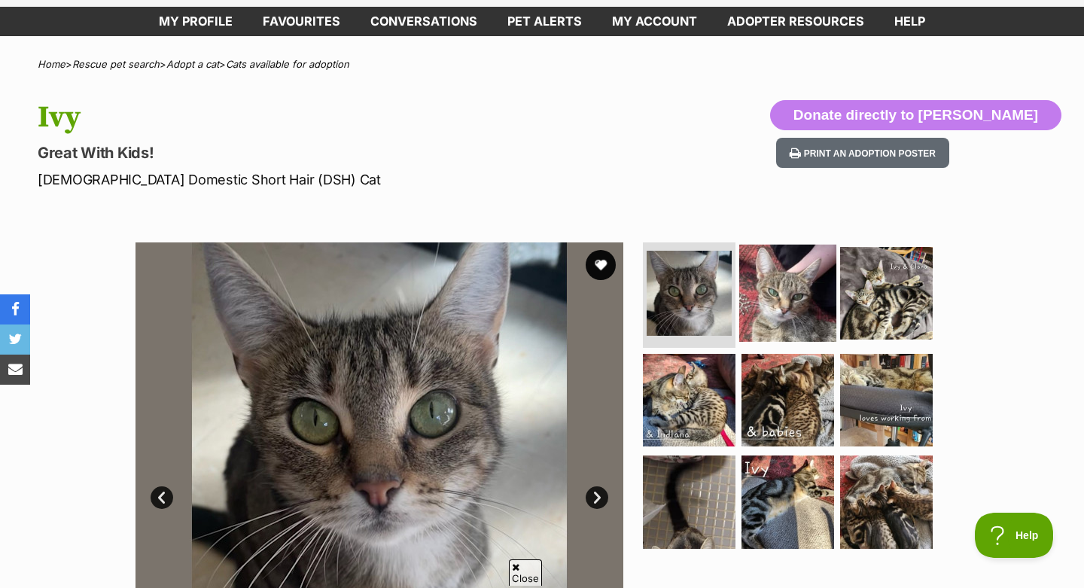
click at [792, 282] on img at bounding box center [787, 293] width 97 height 97
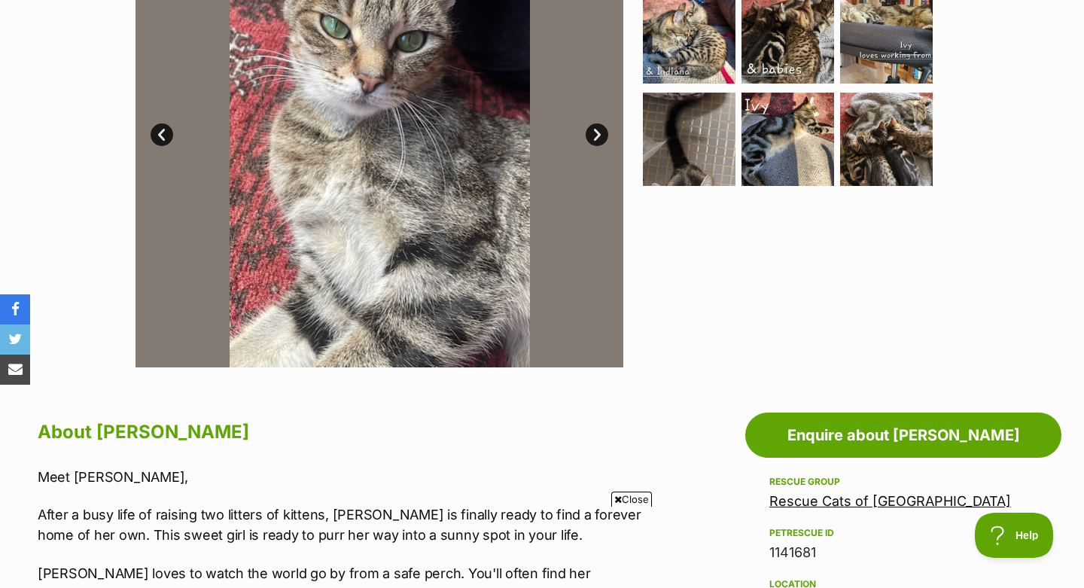
scroll to position [327, 0]
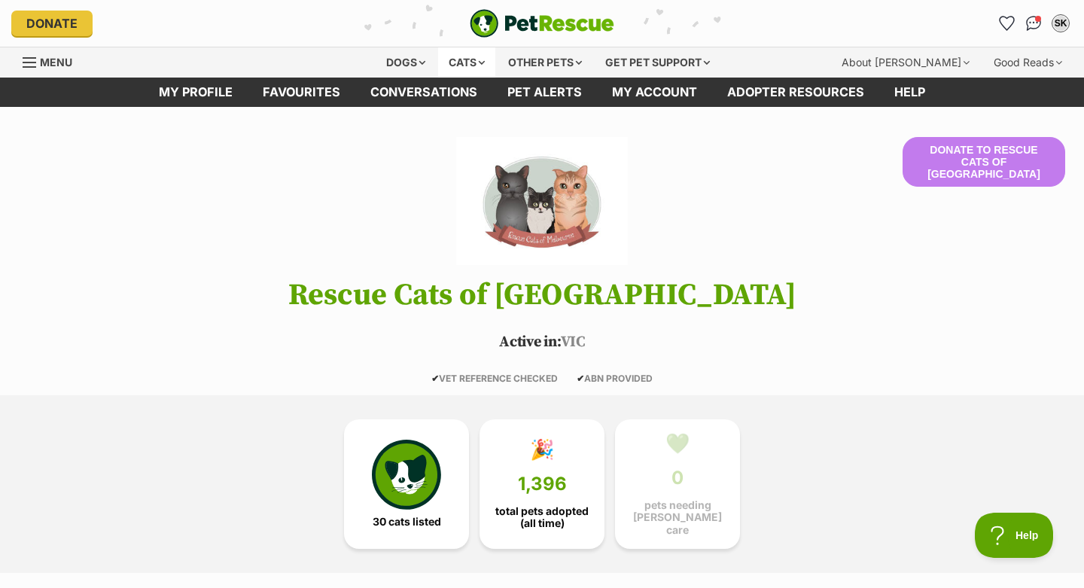
click at [465, 62] on div "Cats" at bounding box center [466, 62] width 57 height 30
